Goal: Navigation & Orientation: Find specific page/section

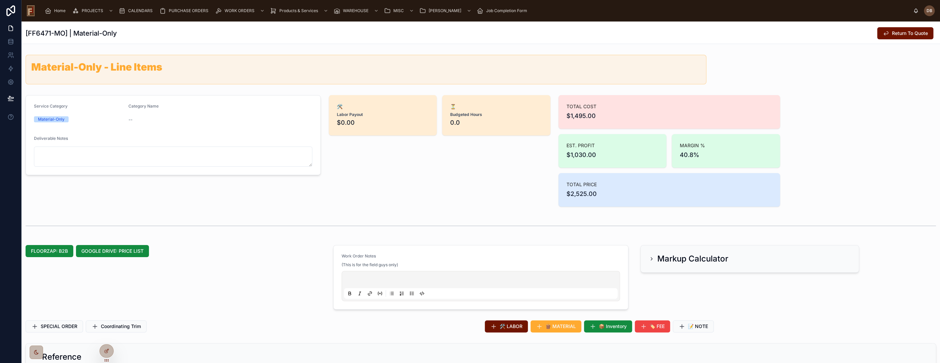
scroll to position [53, 0]
click at [57, 10] on span "Home" at bounding box center [59, 10] width 11 height 5
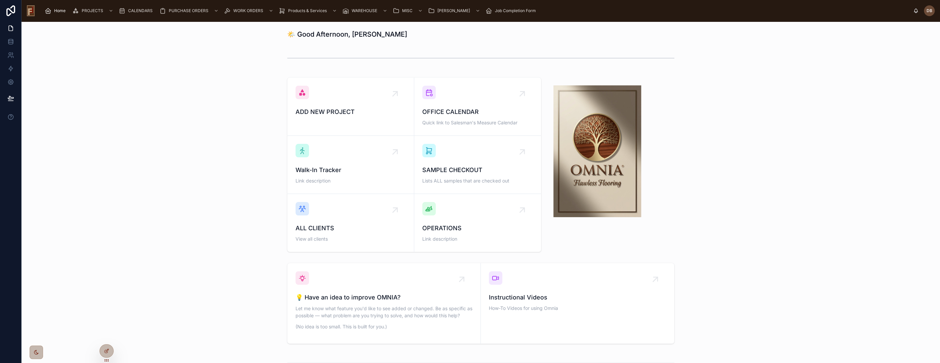
click at [338, 165] on span "Walk-In Tracker" at bounding box center [351, 169] width 110 height 9
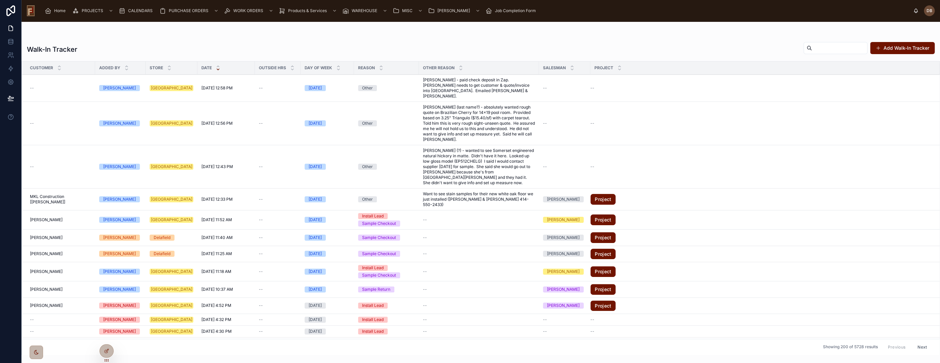
click at [59, 11] on span "Home" at bounding box center [59, 10] width 11 height 5
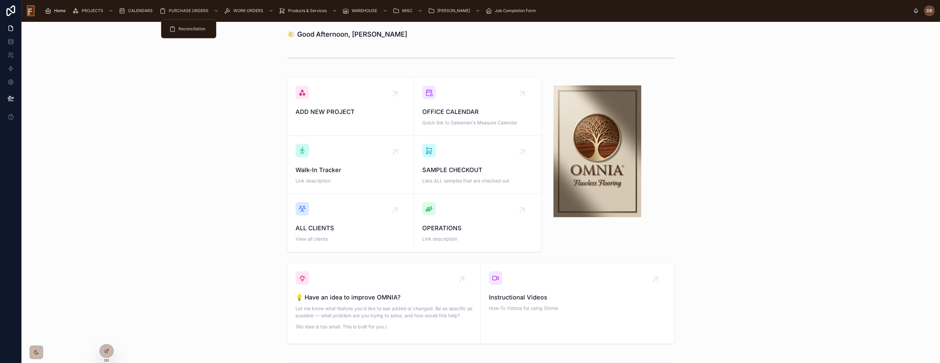
click at [186, 11] on span "PURCHASE ORDERS" at bounding box center [189, 10] width 40 height 5
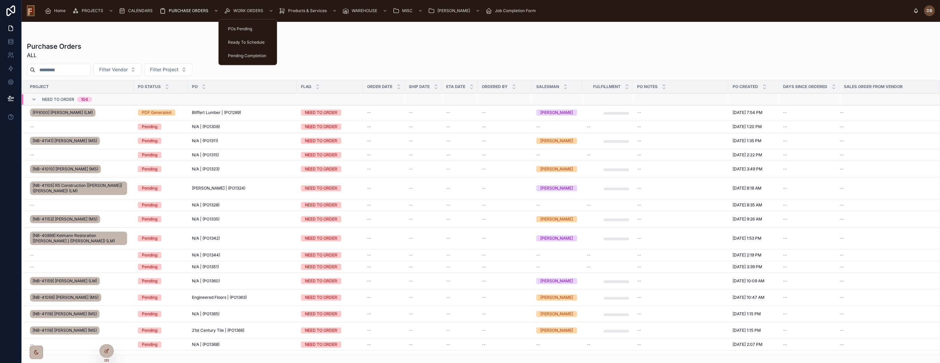
click at [253, 10] on span "WORK ORDERS" at bounding box center [248, 10] width 30 height 5
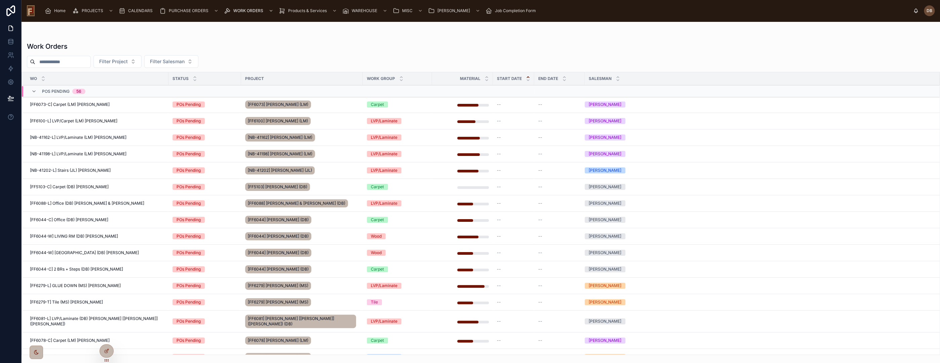
click at [91, 10] on span "PROJECTS" at bounding box center [93, 10] width 22 height 5
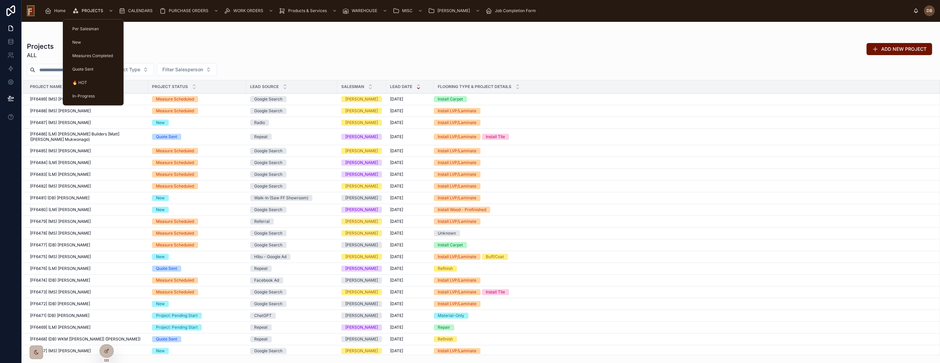
drag, startPoint x: 93, startPoint y: 9, endPoint x: 92, endPoint y: 12, distance: 3.8
click at [93, 9] on span "PROJECTS" at bounding box center [93, 10] width 22 height 5
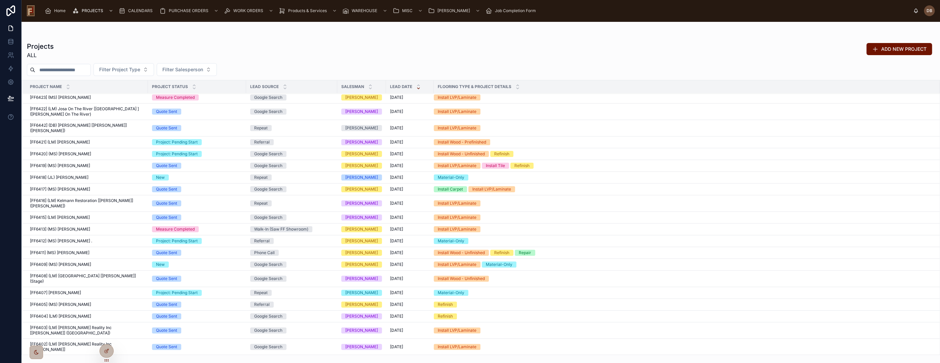
scroll to position [935, 0]
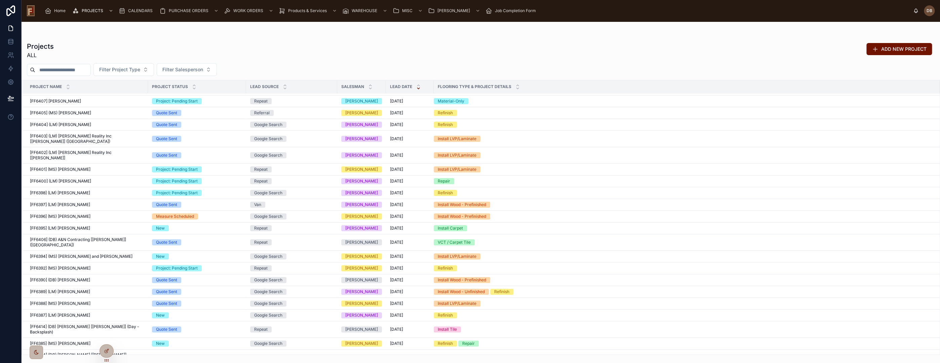
click at [71, 167] on span "[FF6401] (MS) [PERSON_NAME]" at bounding box center [60, 169] width 61 height 5
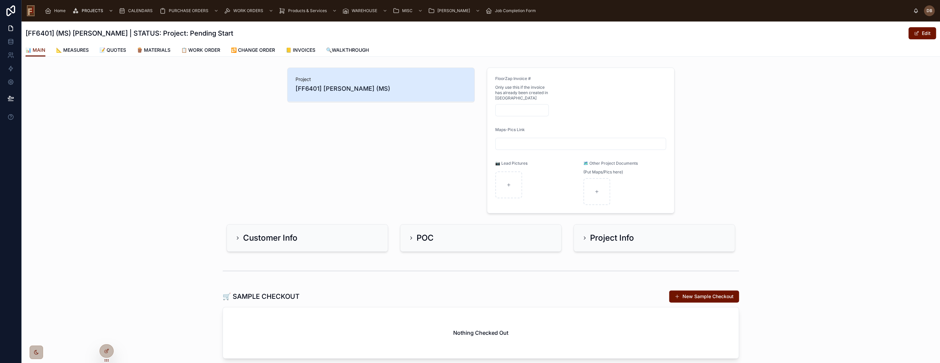
click at [209, 49] on span "📋 WORK ORDER" at bounding box center [200, 50] width 39 height 7
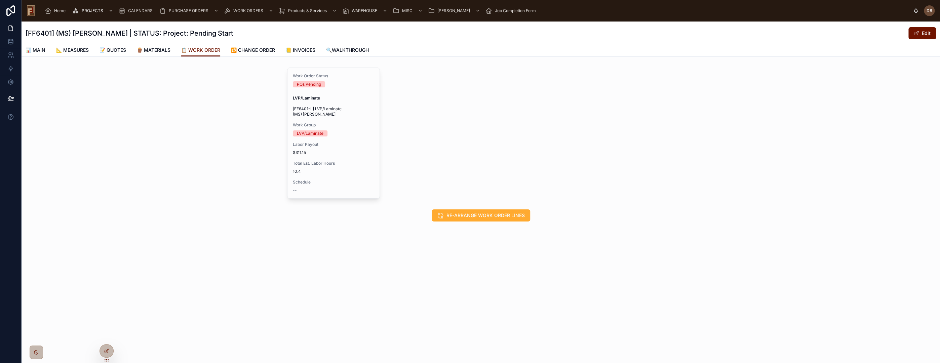
click at [156, 50] on span "🪵 MATERIALS" at bounding box center [154, 50] width 34 height 7
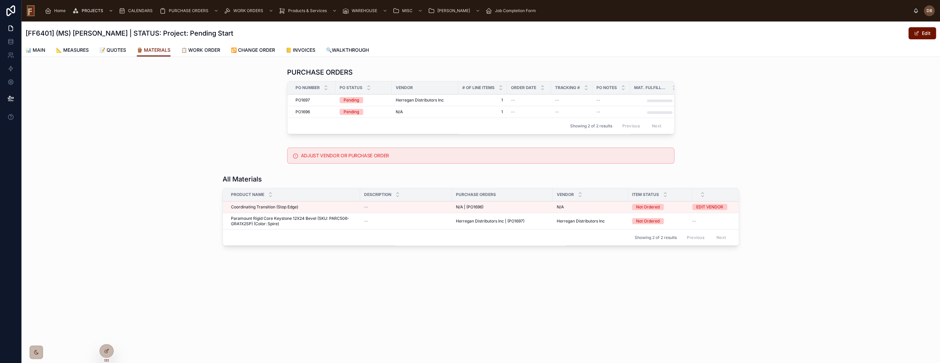
click at [427, 101] on span "Herregan Distributors Inc" at bounding box center [420, 100] width 48 height 5
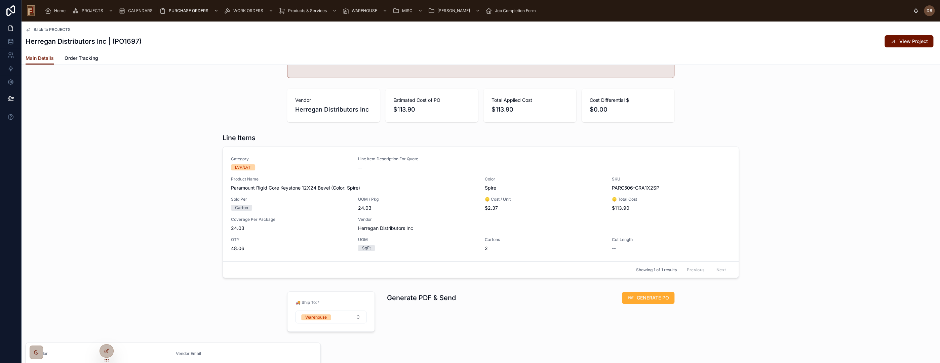
scroll to position [37, 0]
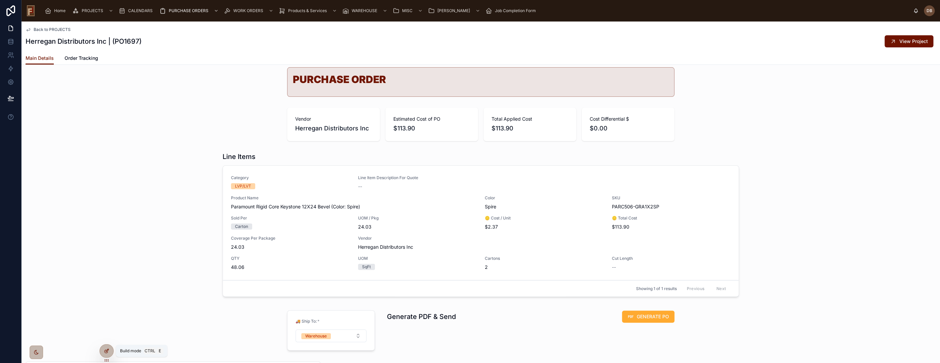
click at [107, 350] on icon at bounding box center [107, 350] width 3 height 3
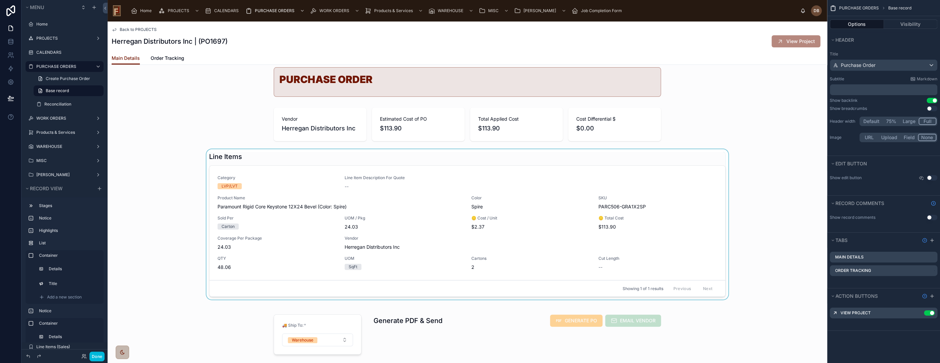
click at [419, 156] on div at bounding box center [468, 225] width 720 height 153
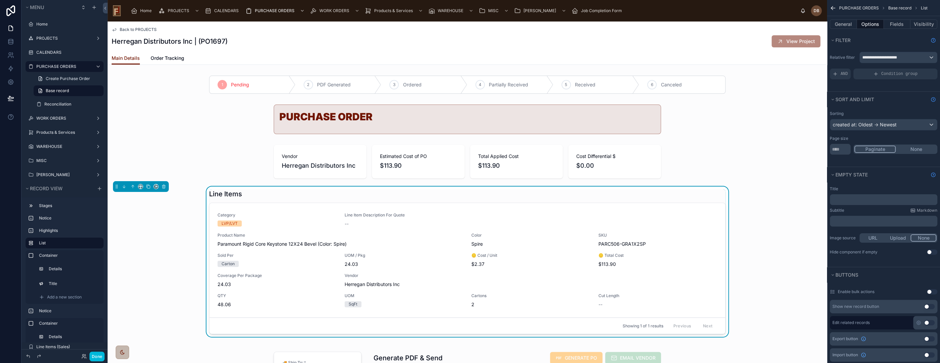
scroll to position [0, 0]
drag, startPoint x: 895, startPoint y: 24, endPoint x: 895, endPoint y: 28, distance: 4.4
click at [895, 23] on button "Fields" at bounding box center [897, 24] width 27 height 9
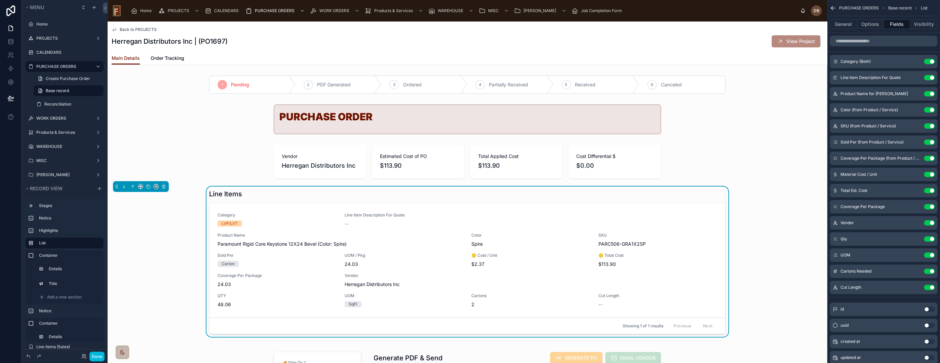
click at [0, 0] on icon "scrollable content" at bounding box center [0, 0] width 0 height 0
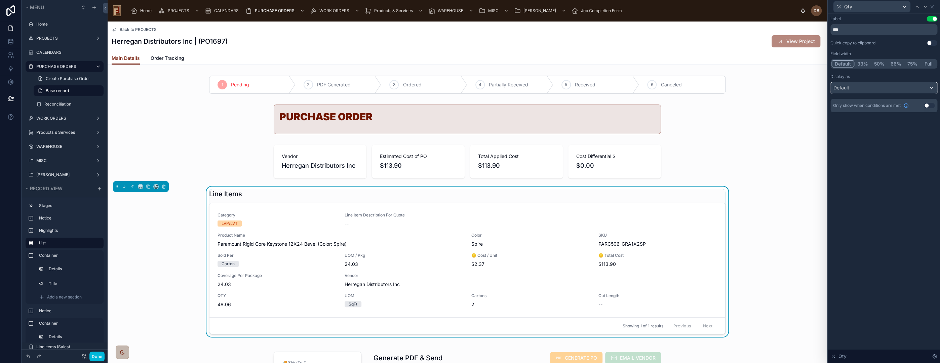
click at [852, 87] on div "Default" at bounding box center [884, 87] width 106 height 11
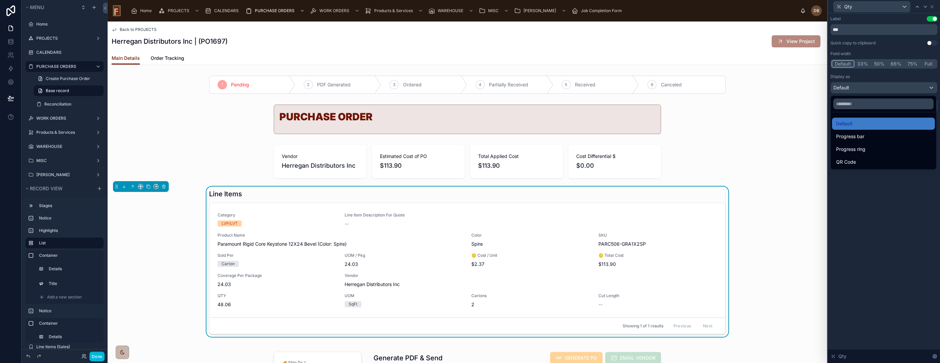
click at [878, 217] on div at bounding box center [884, 181] width 112 height 363
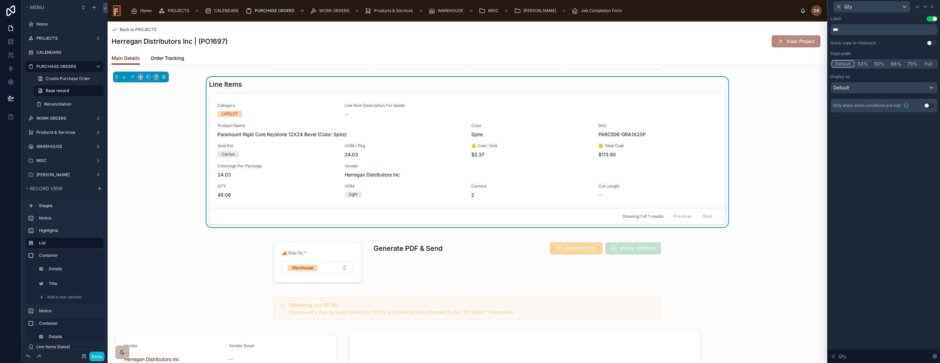
scroll to position [112, 0]
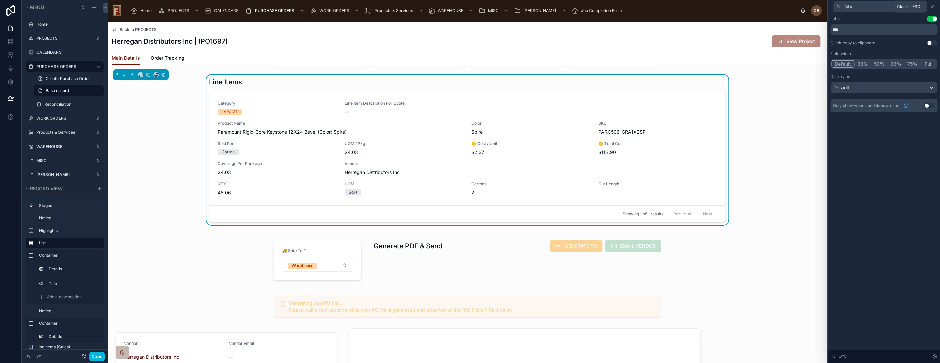
click at [932, 5] on icon at bounding box center [931, 6] width 5 height 5
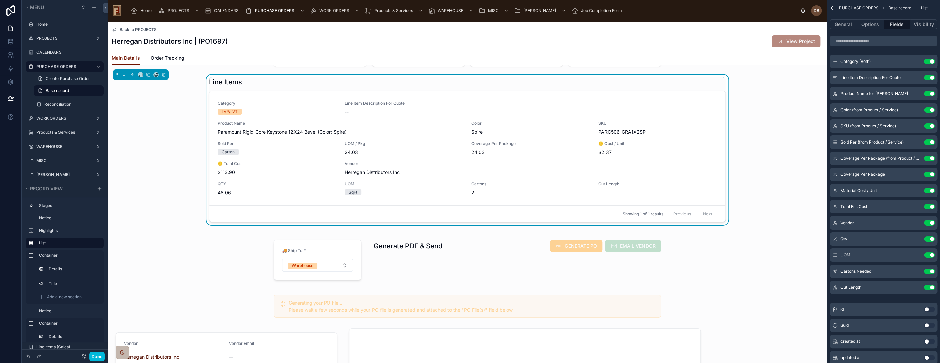
click at [0, 0] on icon "scrollable content" at bounding box center [0, 0] width 0 height 0
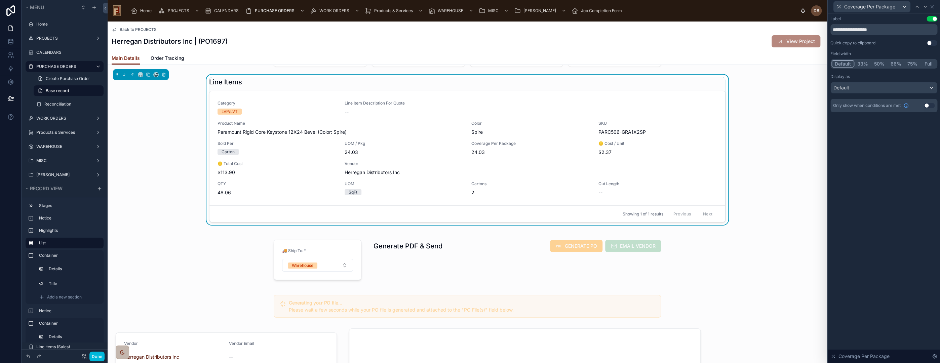
click at [860, 64] on button "33%" at bounding box center [862, 63] width 17 height 7
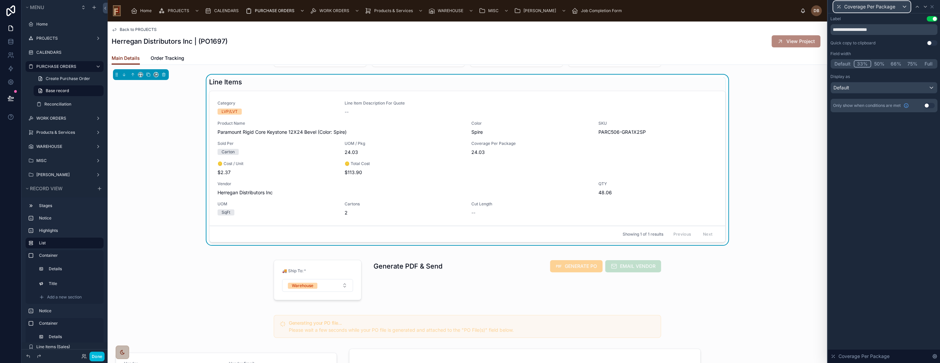
click at [882, 4] on span "Coverage Per Package" at bounding box center [869, 6] width 51 height 7
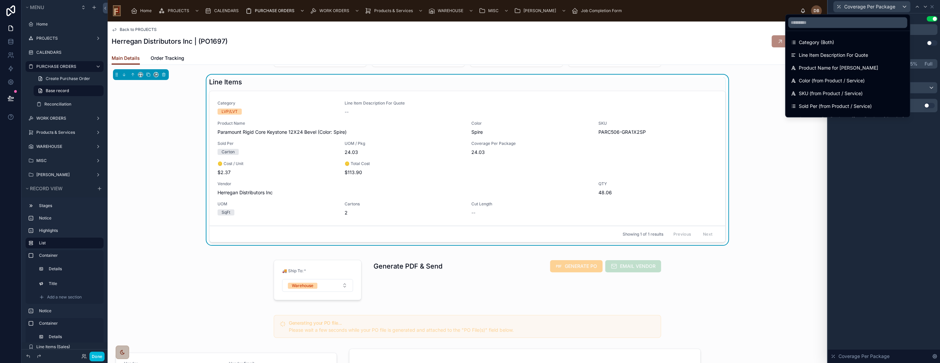
drag, startPoint x: 902, startPoint y: 155, endPoint x: 910, endPoint y: 69, distance: 86.5
click at [902, 149] on div at bounding box center [884, 181] width 112 height 363
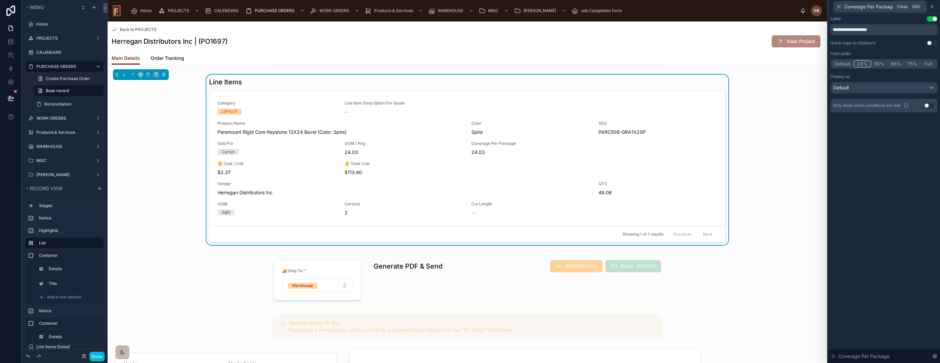
click at [933, 8] on icon at bounding box center [931, 6] width 5 height 5
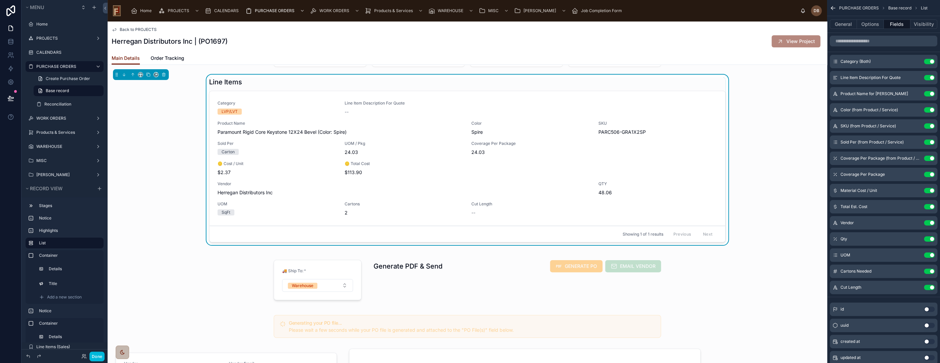
click at [0, 0] on icon "scrollable content" at bounding box center [0, 0] width 0 height 0
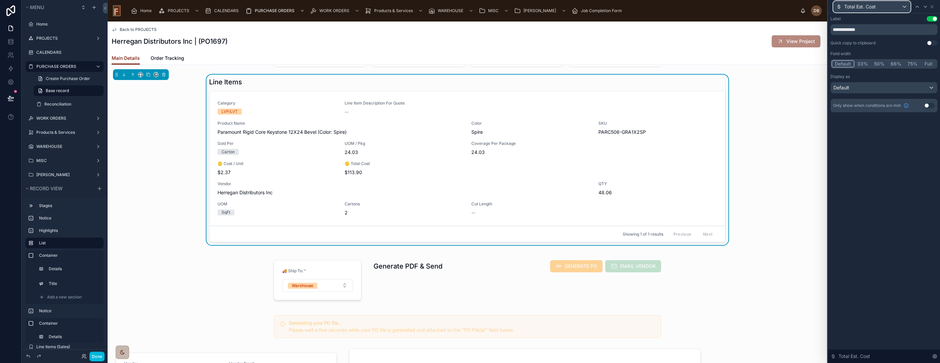
click at [885, 4] on div "Total Est. Cost" at bounding box center [871, 6] width 77 height 11
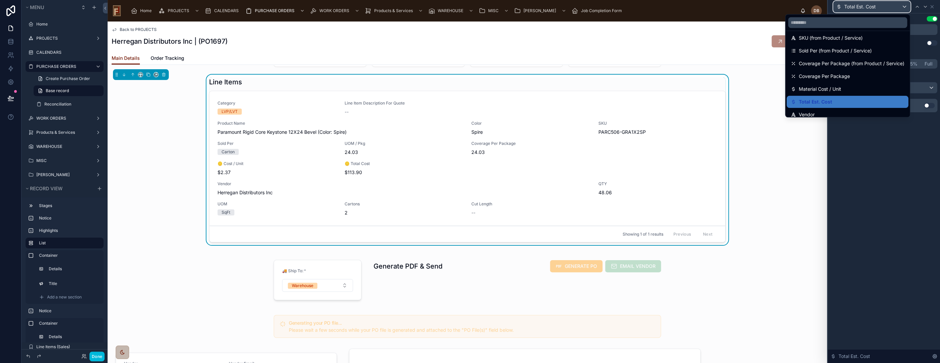
scroll to position [75, 0]
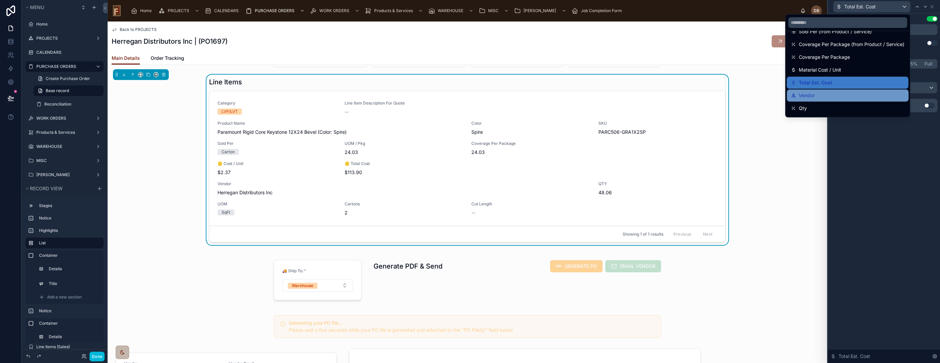
click at [824, 91] on div "Vendor" at bounding box center [848, 95] width 114 height 8
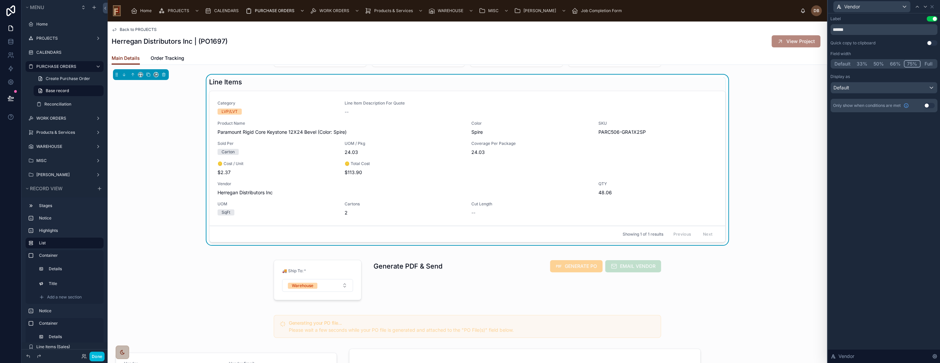
click at [875, 64] on button "50%" at bounding box center [878, 63] width 16 height 7
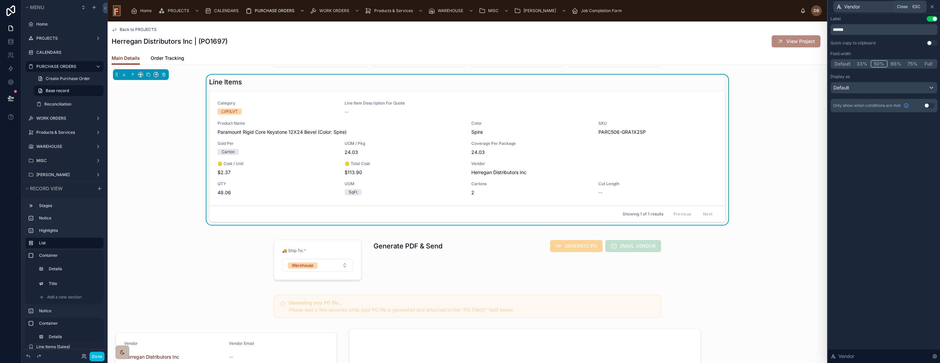
click at [932, 6] on icon at bounding box center [931, 6] width 5 height 5
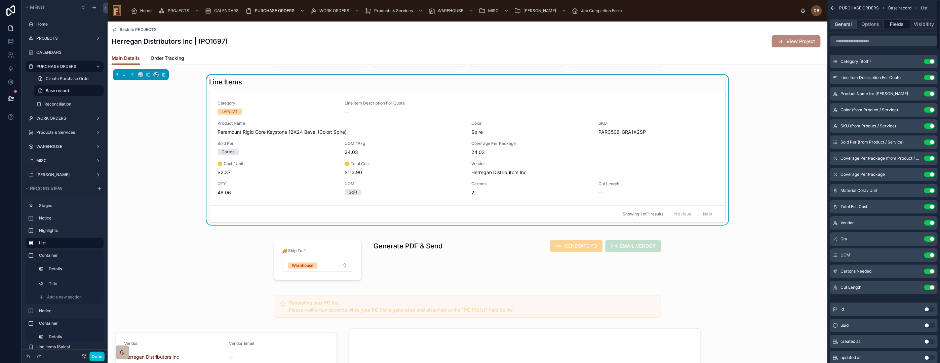
click at [842, 24] on button "General" at bounding box center [843, 24] width 27 height 9
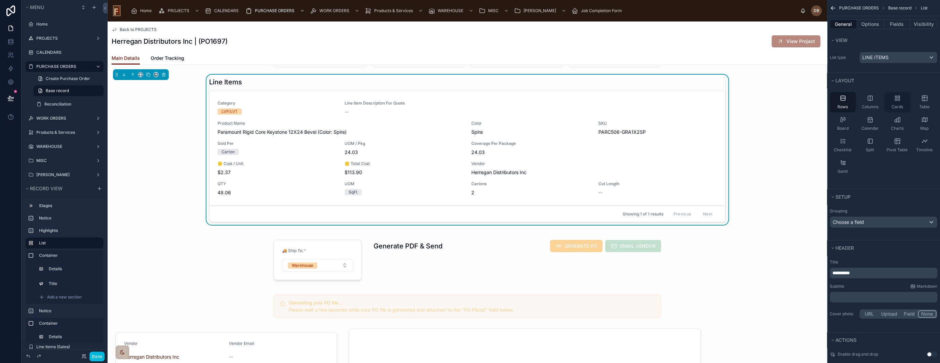
click at [898, 102] on div "Cards" at bounding box center [897, 102] width 26 height 20
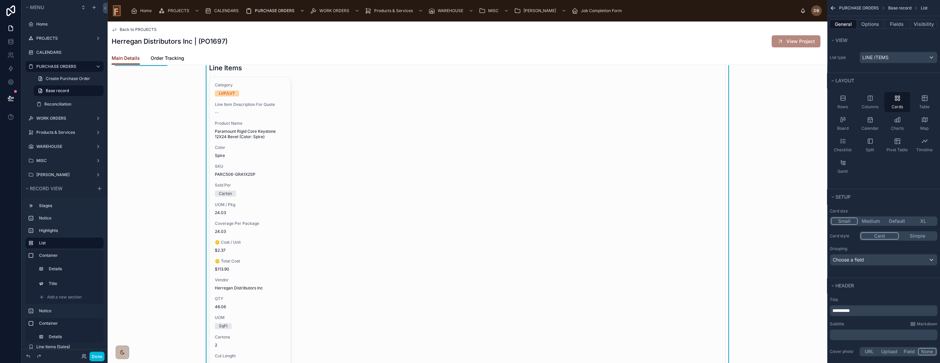
scroll to position [112, 0]
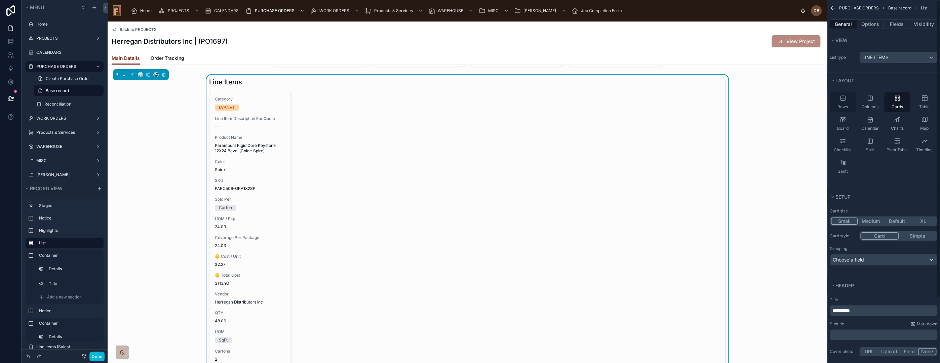
click at [847, 99] on div "Rows" at bounding box center [843, 102] width 26 height 20
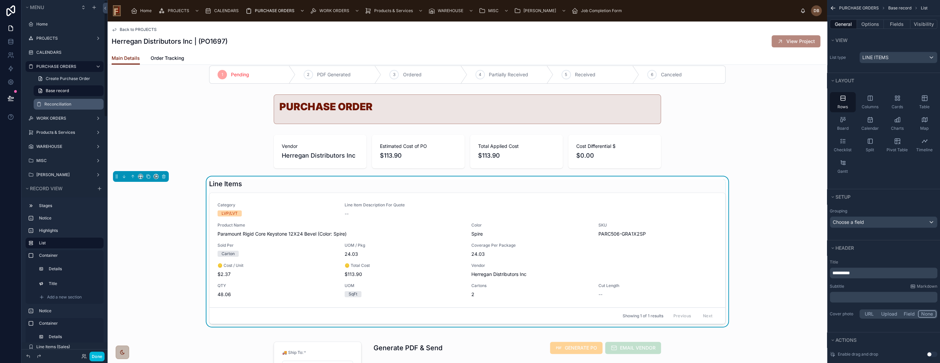
scroll to position [0, 0]
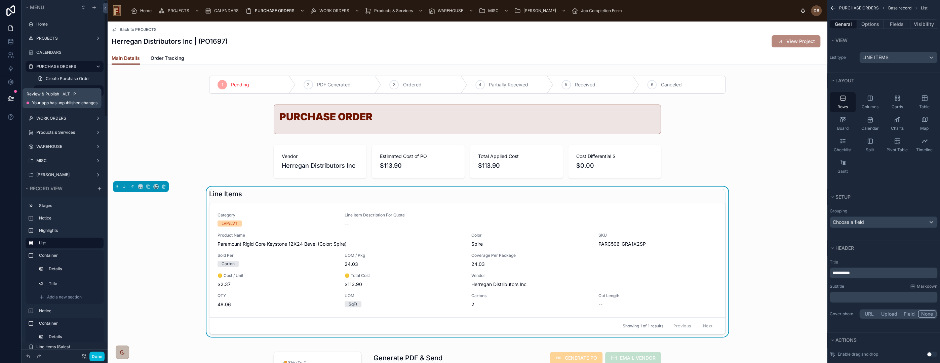
click at [10, 99] on icon at bounding box center [10, 98] width 7 height 7
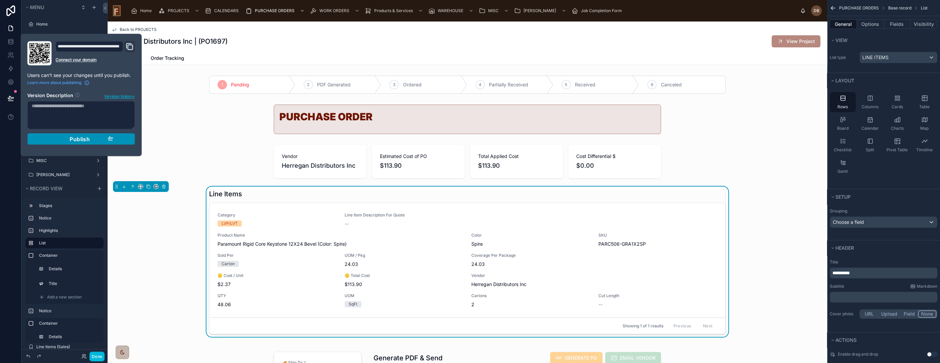
click at [78, 138] on span "Publish" at bounding box center [80, 138] width 20 height 7
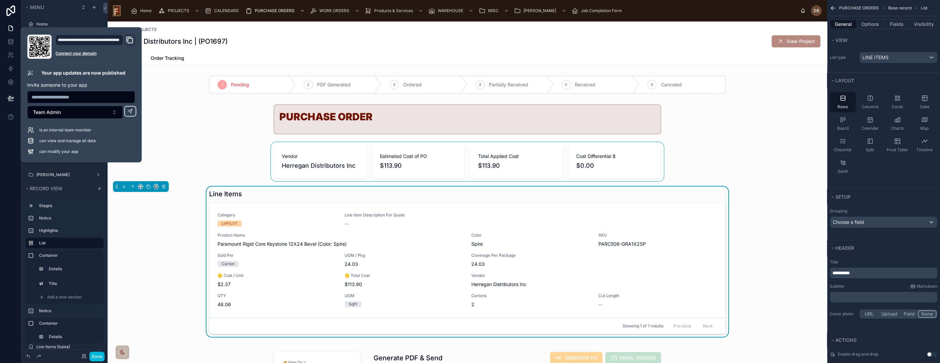
click at [199, 143] on div at bounding box center [468, 161] width 720 height 39
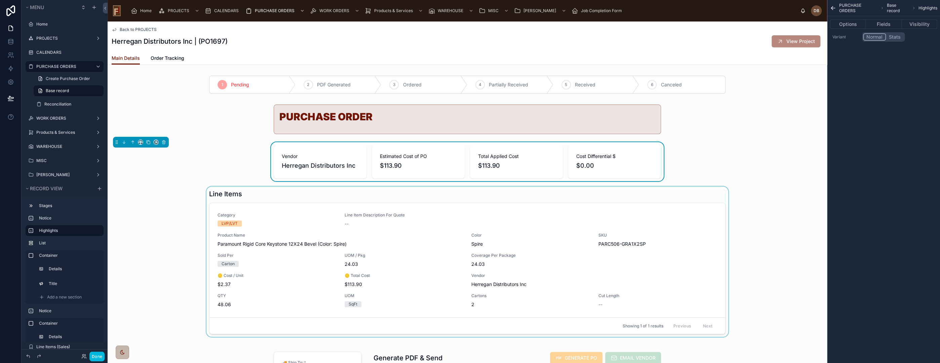
scroll to position [112, 0]
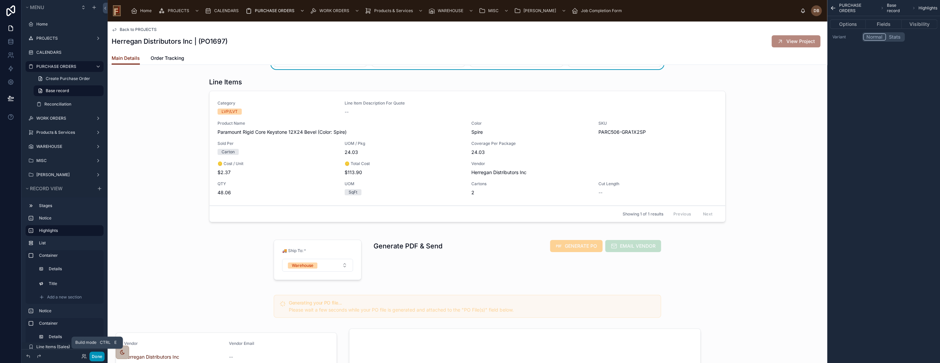
click at [94, 356] on button "Done" at bounding box center [96, 357] width 15 height 10
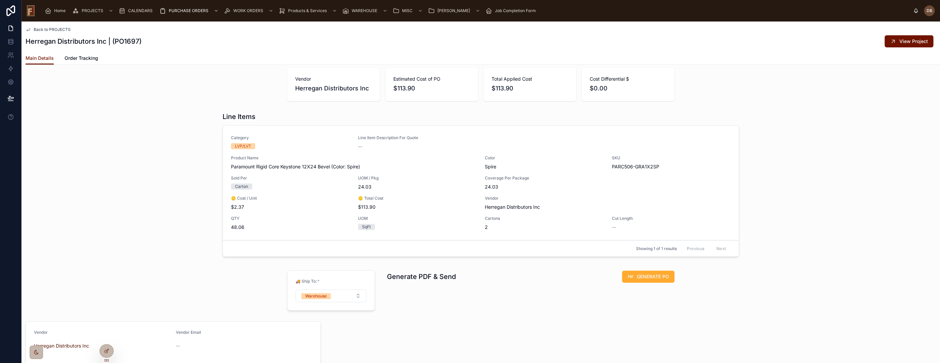
scroll to position [0, 0]
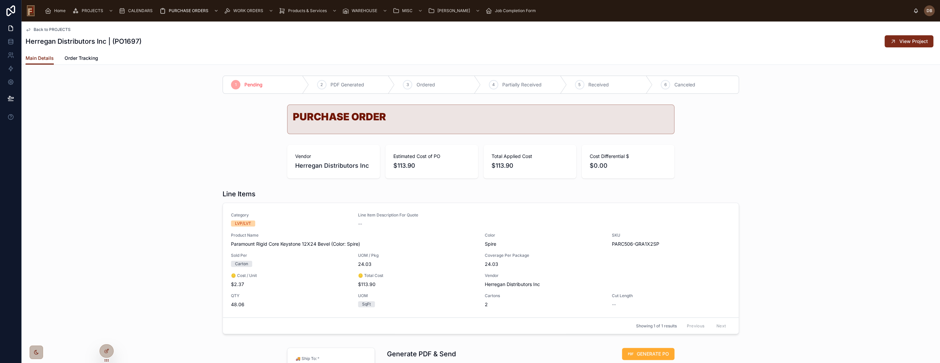
click at [899, 42] on span "View Project" at bounding box center [913, 41] width 29 height 7
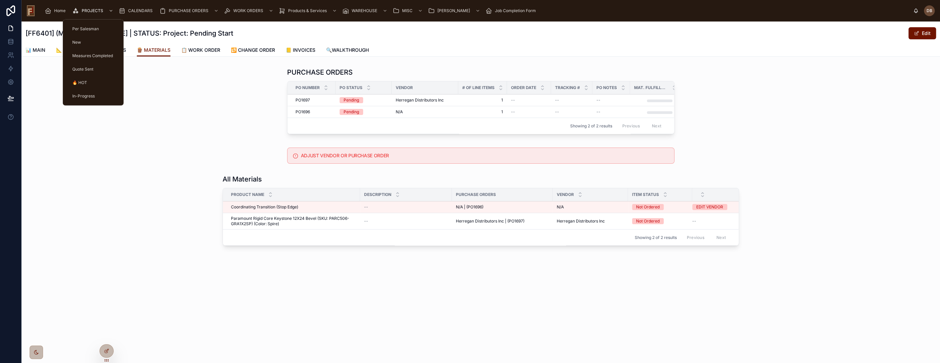
click at [90, 8] on span "PROJECTS" at bounding box center [93, 10] width 22 height 5
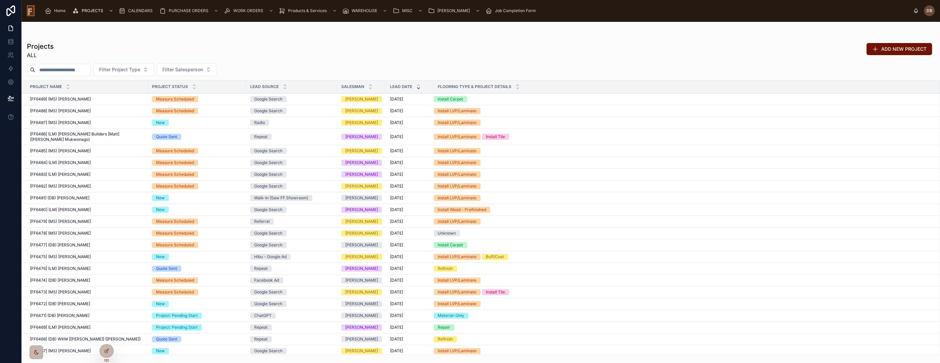
click at [54, 68] on input "text" at bounding box center [62, 69] width 55 height 9
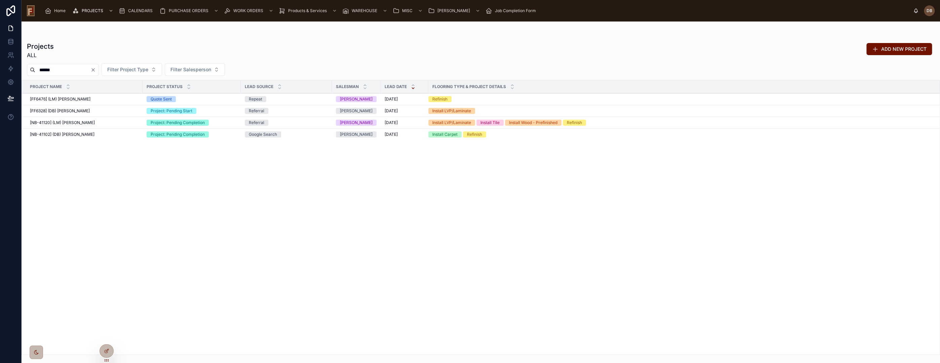
type input "*****"
click at [81, 136] on span "[NB-41102] (DB) [PERSON_NAME]" at bounding box center [62, 134] width 65 height 5
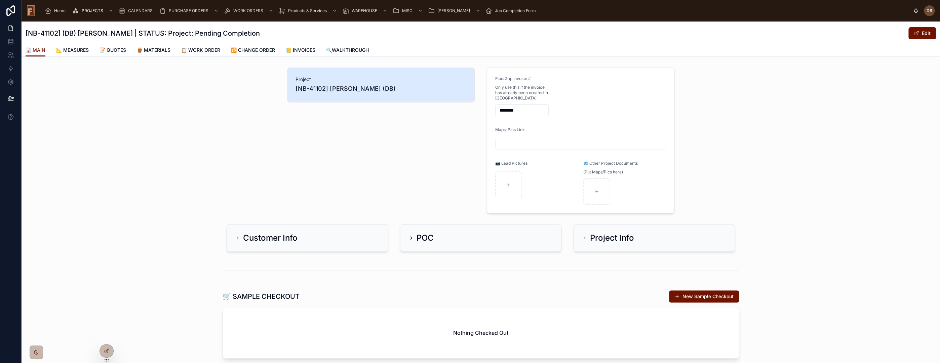
click at [204, 49] on span "📋 WORK ORDER" at bounding box center [200, 50] width 39 height 7
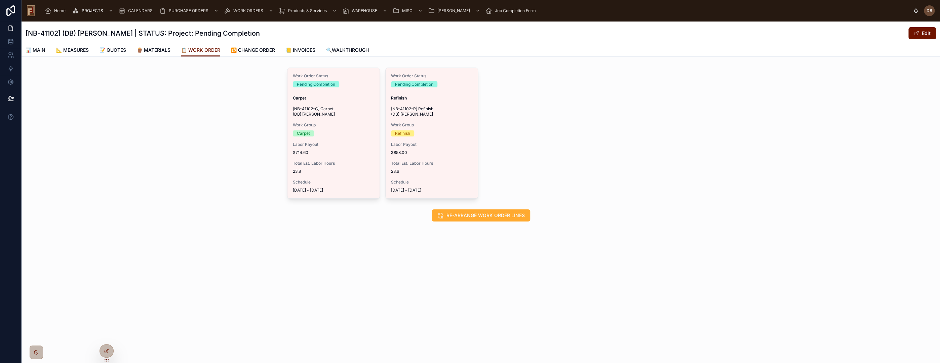
click at [306, 51] on span "📒 INVOICES" at bounding box center [301, 50] width 30 height 7
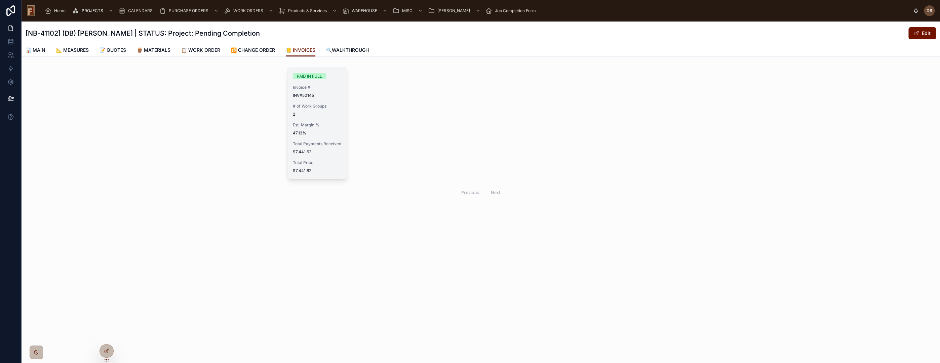
click at [333, 134] on span "47.13%" at bounding box center [317, 132] width 49 height 5
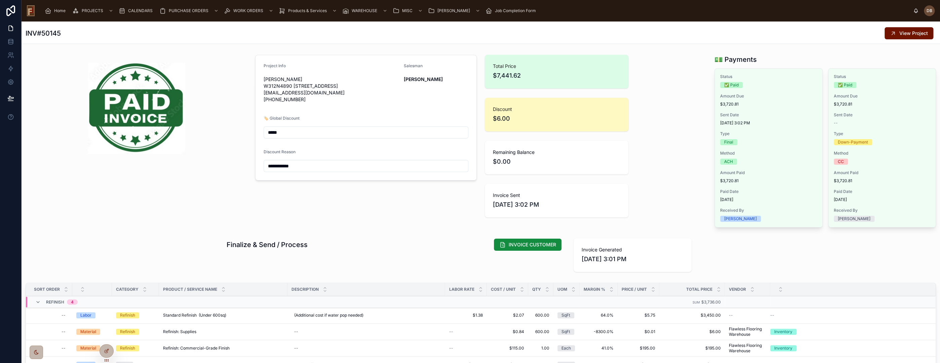
click at [134, 9] on span "CALENDARS" at bounding box center [140, 10] width 25 height 5
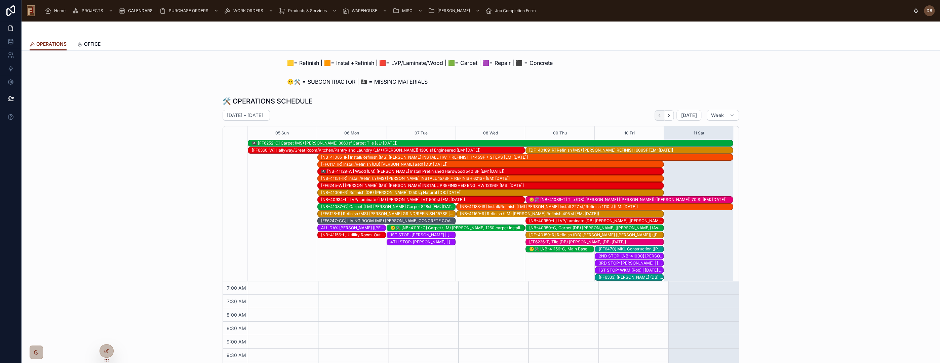
click at [657, 114] on icon "Back" at bounding box center [659, 115] width 5 height 5
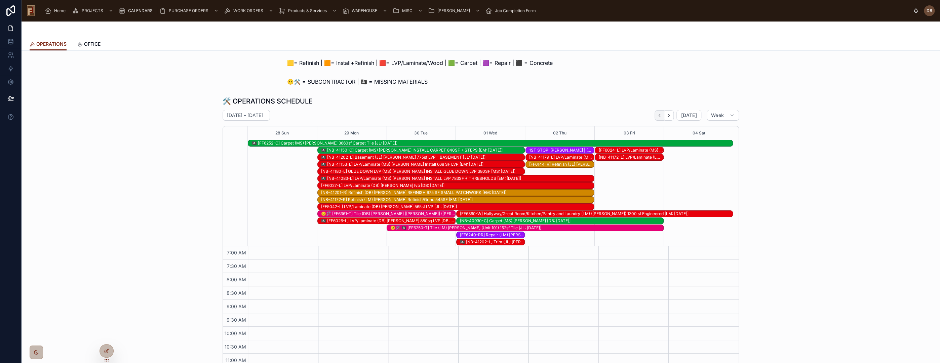
click at [659, 115] on icon "Back" at bounding box center [659, 115] width 5 height 5
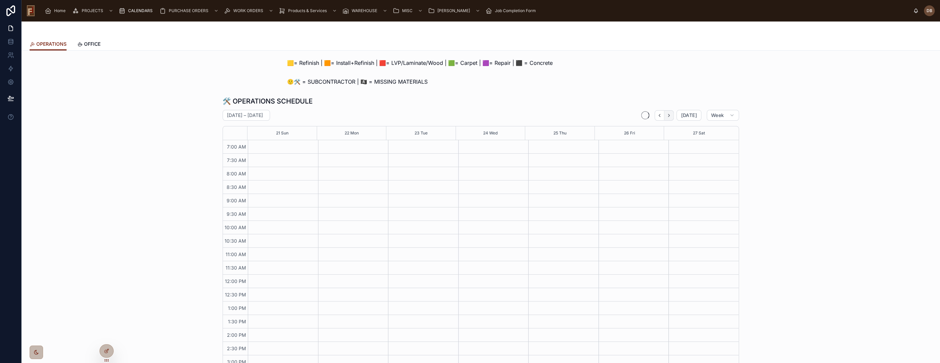
click at [670, 117] on button "Next" at bounding box center [668, 115] width 9 height 10
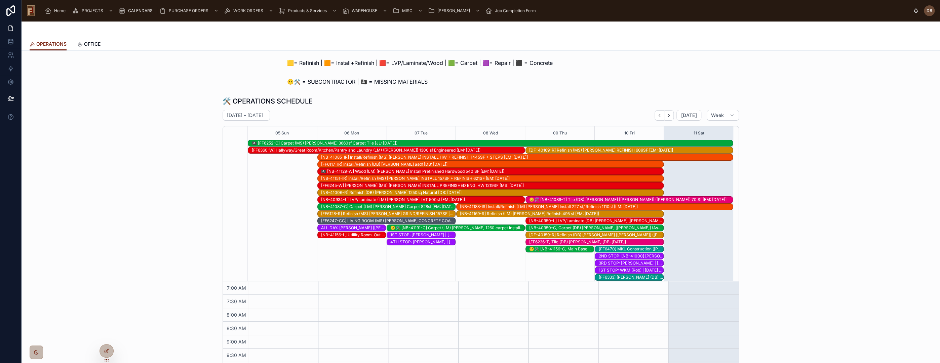
click at [88, 43] on span "OFFICE" at bounding box center [92, 44] width 16 height 7
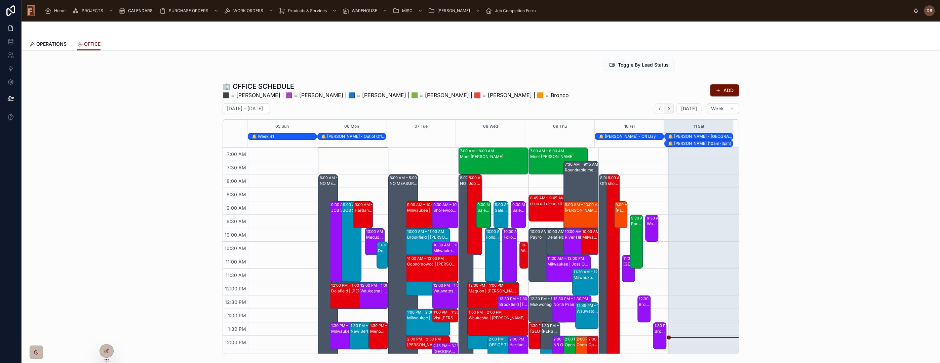
click at [669, 107] on icon "Next" at bounding box center [668, 108] width 5 height 5
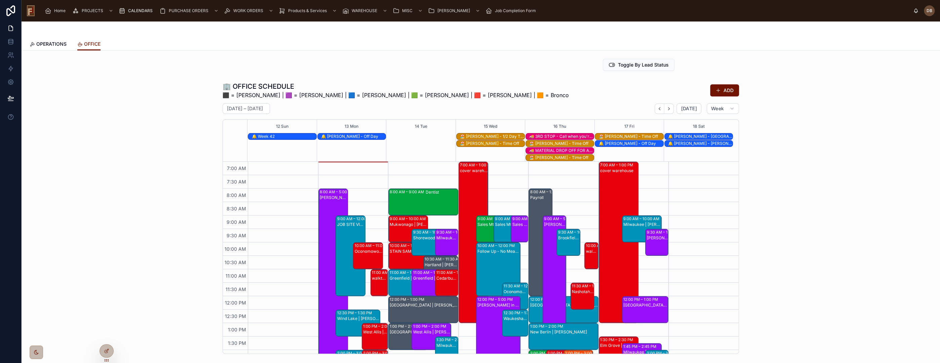
click at [669, 107] on icon "Next" at bounding box center [668, 108] width 5 height 5
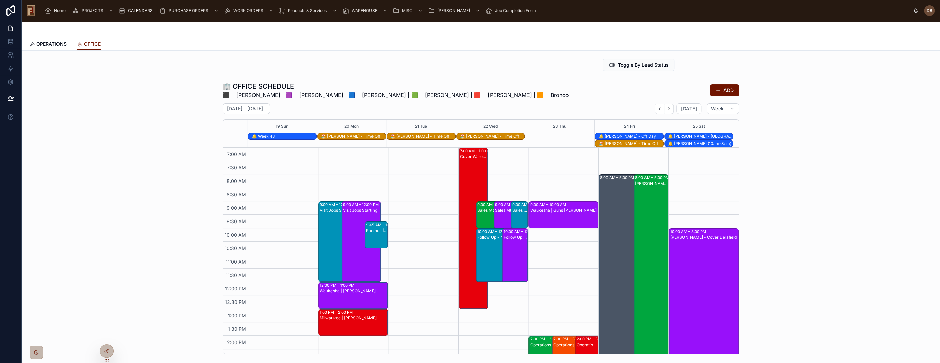
click at [669, 107] on icon "Next" at bounding box center [668, 108] width 5 height 5
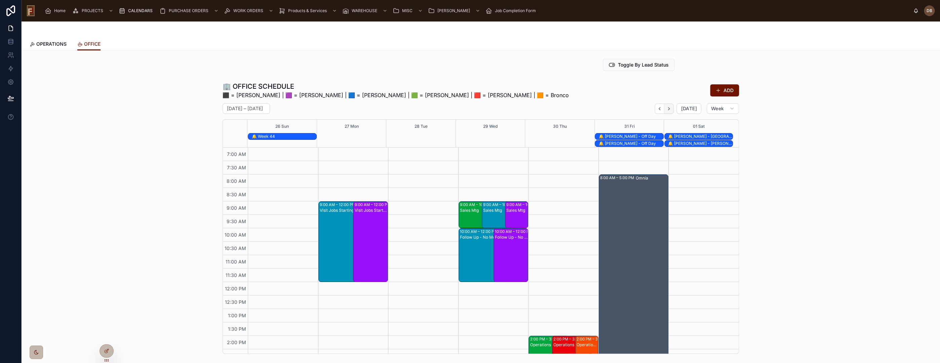
click at [668, 108] on icon "Next" at bounding box center [668, 108] width 5 height 5
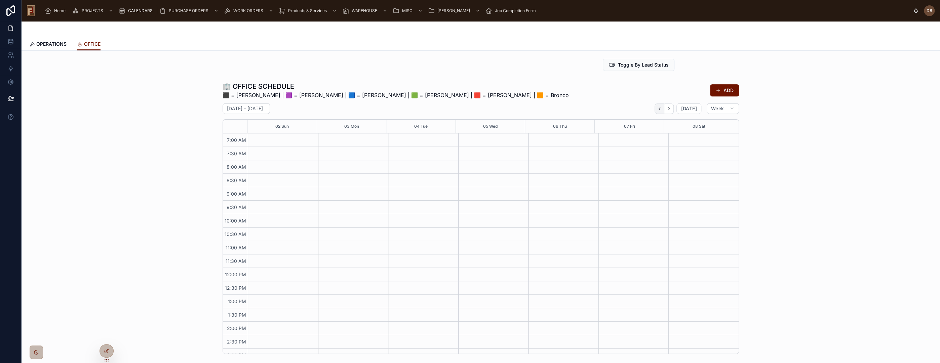
click at [657, 111] on icon "Back" at bounding box center [659, 108] width 5 height 5
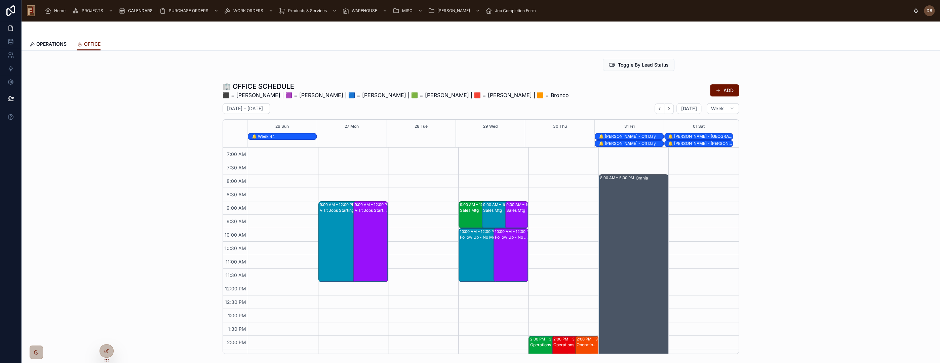
click at [271, 137] on div "🔔 Week 44" at bounding box center [283, 136] width 65 height 5
drag, startPoint x: 354, startPoint y: 124, endPoint x: 331, endPoint y: 120, distance: 23.8
click at [331, 120] on h2 "🔔 Week 44" at bounding box center [369, 122] width 97 height 8
copy h2 "eek 44"
click at [112, 135] on div "🏢 OFFICE SCHEDULE ⬛ = [PERSON_NAME] | 🟪 = [PERSON_NAME] | 🟦 = [PERSON_NAME] | 🟩…" at bounding box center [481, 218] width 908 height 278
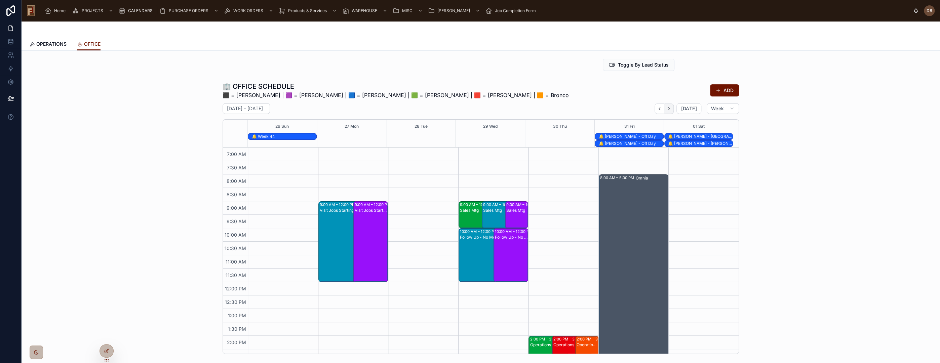
click at [668, 108] on icon "Next" at bounding box center [668, 108] width 1 height 3
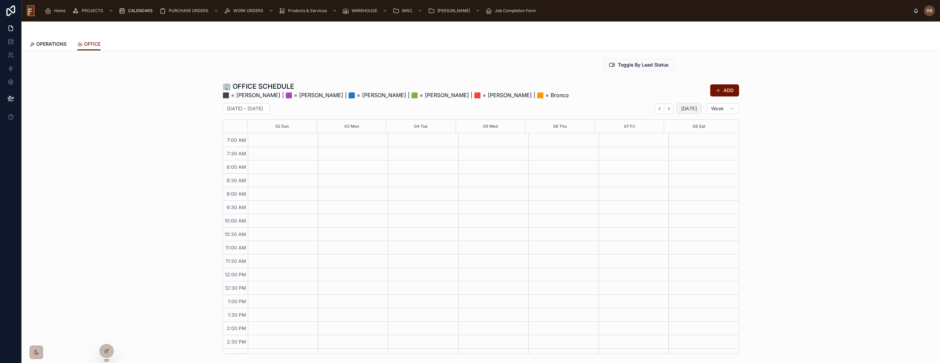
click at [686, 111] on button "[DATE]" at bounding box center [688, 108] width 25 height 11
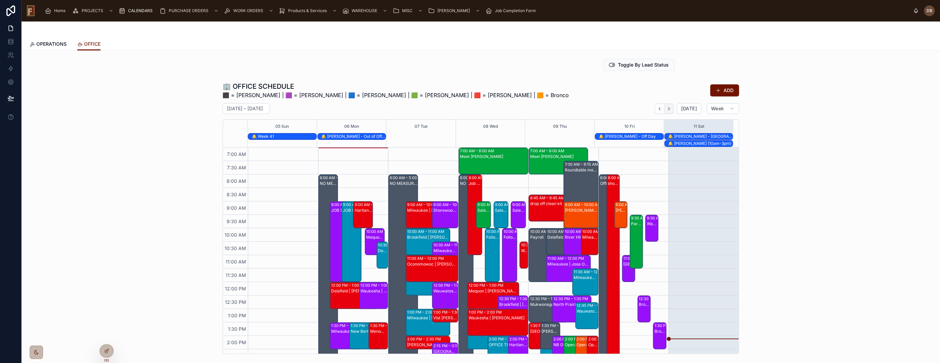
click at [668, 109] on icon "Next" at bounding box center [668, 108] width 1 height 3
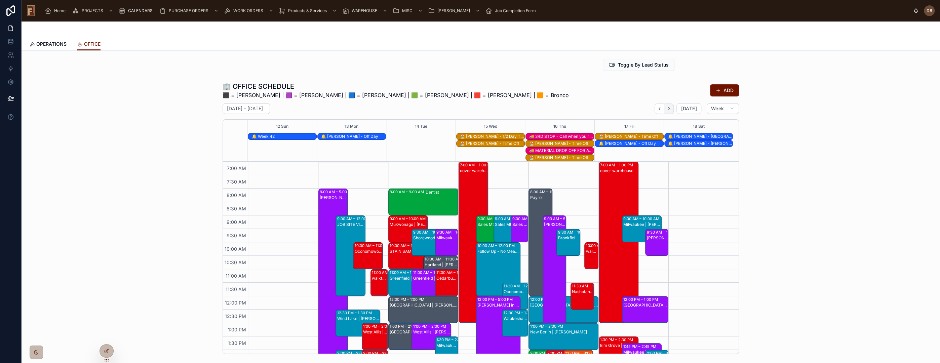
click at [668, 109] on icon "Next" at bounding box center [668, 108] width 5 height 5
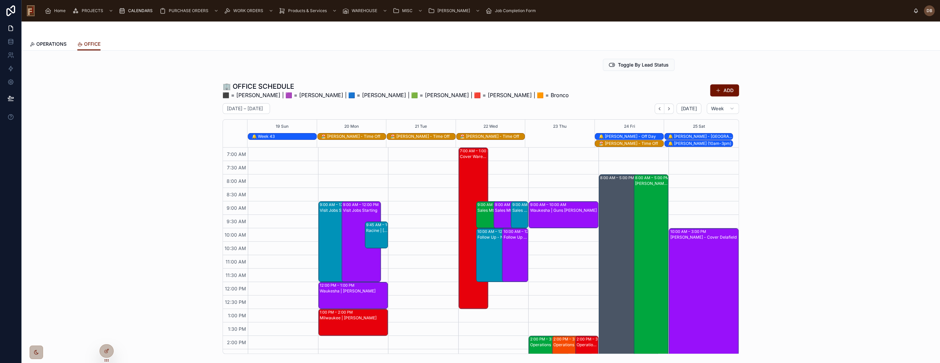
click at [668, 109] on icon "Next" at bounding box center [668, 108] width 5 height 5
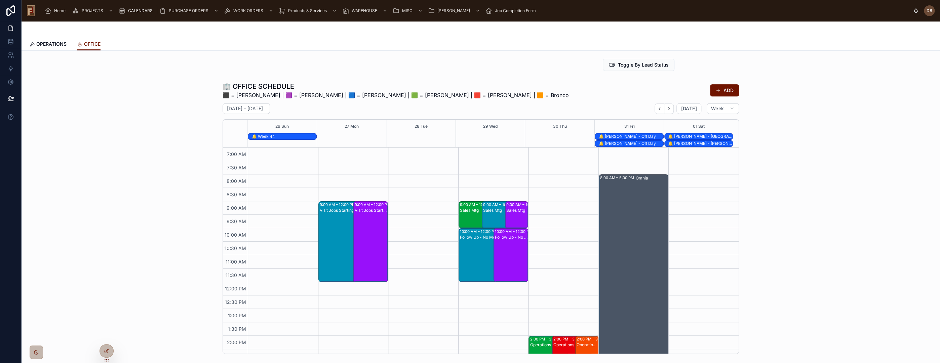
click at [668, 109] on icon "Next" at bounding box center [668, 108] width 1 height 3
